Goal: Navigation & Orientation: Find specific page/section

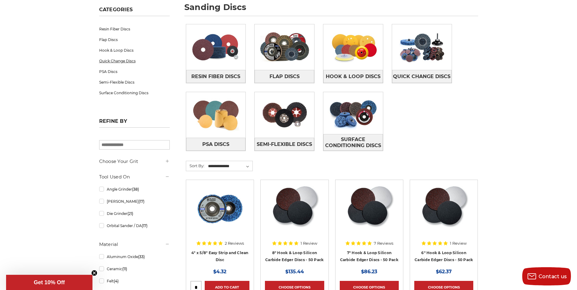
scroll to position [91, 0]
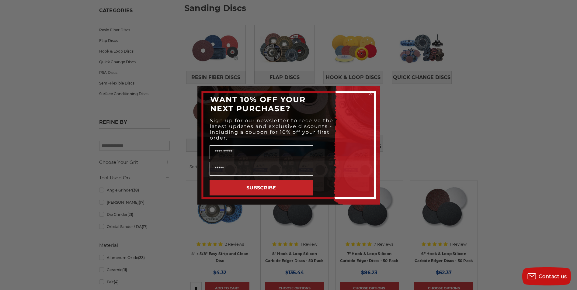
click at [371, 93] on icon "Close dialog" at bounding box center [371, 93] width 2 height 2
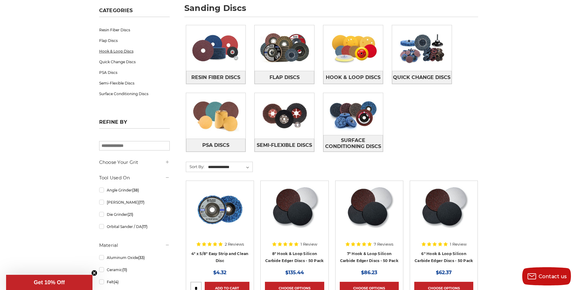
click at [113, 51] on link "Hook & Loop Discs" at bounding box center [134, 51] width 71 height 11
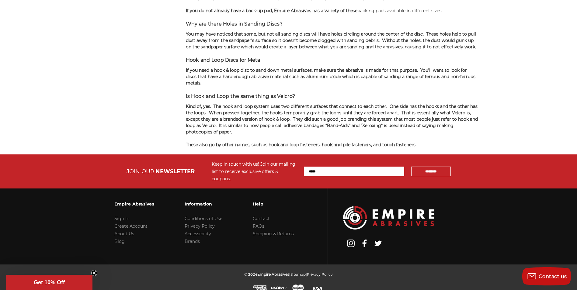
scroll to position [619, 0]
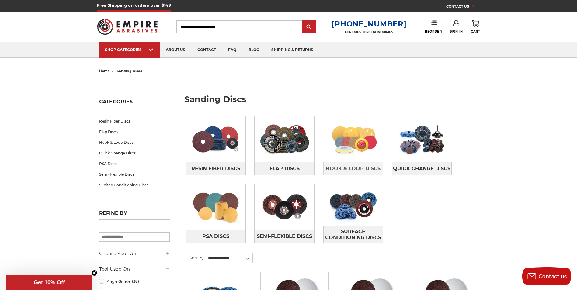
drag, startPoint x: 352, startPoint y: 147, endPoint x: 348, endPoint y: 150, distance: 4.9
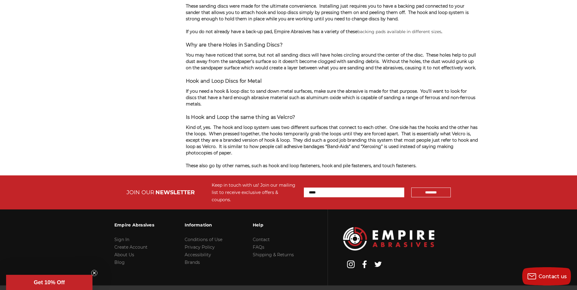
scroll to position [1126, 0]
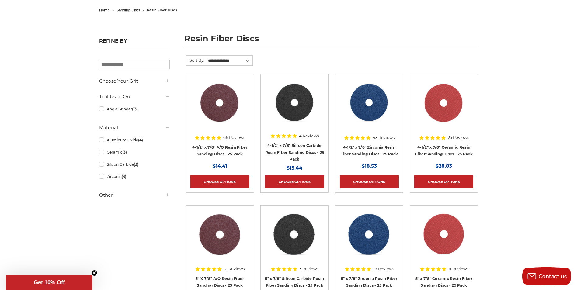
scroll to position [91, 0]
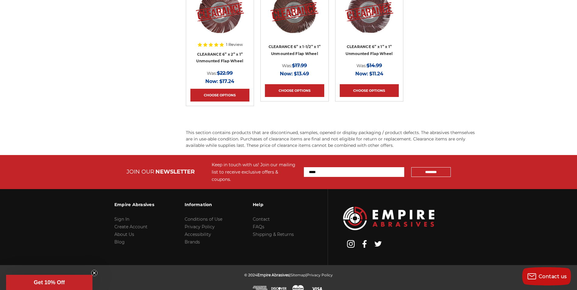
scroll to position [687, 0]
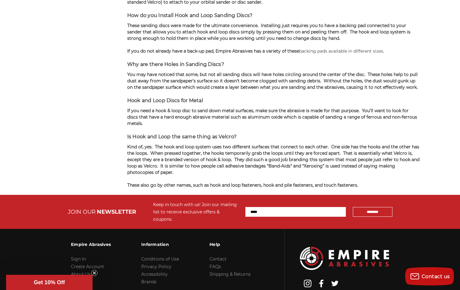
scroll to position [608, 0]
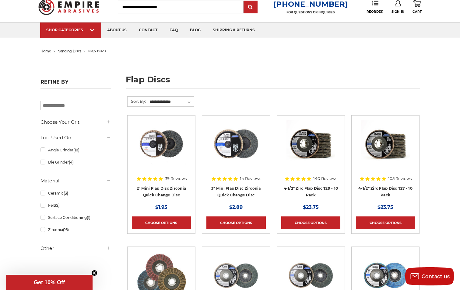
scroll to position [30, 0]
